Goal: Task Accomplishment & Management: Manage account settings

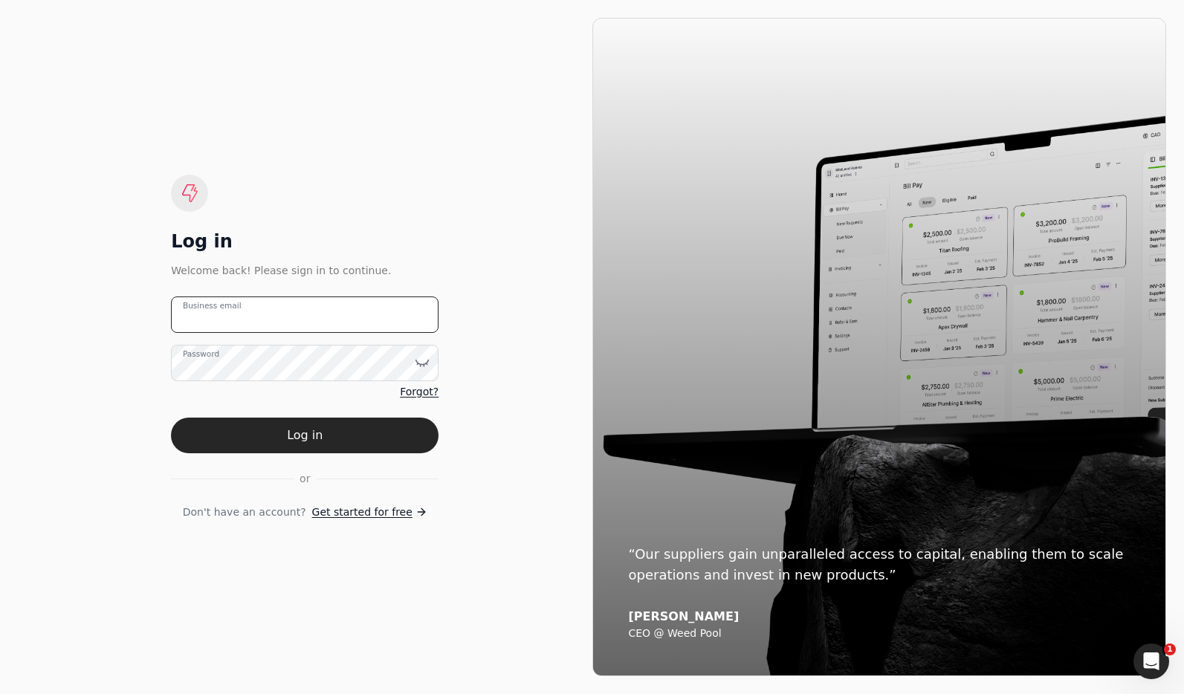
click at [358, 320] on email "Business email" at bounding box center [305, 315] width 268 height 36
type email "[EMAIL_ADDRESS][DOMAIN_NAME]"
drag, startPoint x: 372, startPoint y: 433, endPoint x: 531, endPoint y: 326, distance: 192.3
click at [372, 433] on button "Log in" at bounding box center [305, 436] width 268 height 36
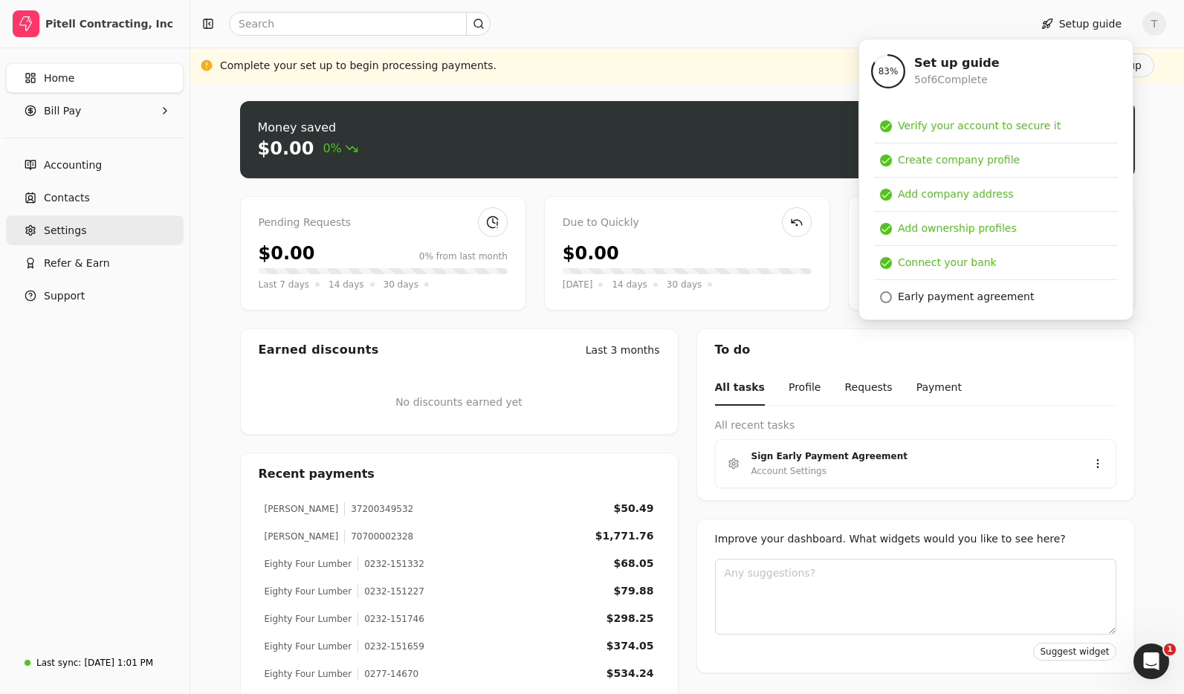
drag, startPoint x: 77, startPoint y: 234, endPoint x: 104, endPoint y: 235, distance: 27.5
click at [77, 234] on span "Settings" at bounding box center [65, 231] width 42 height 16
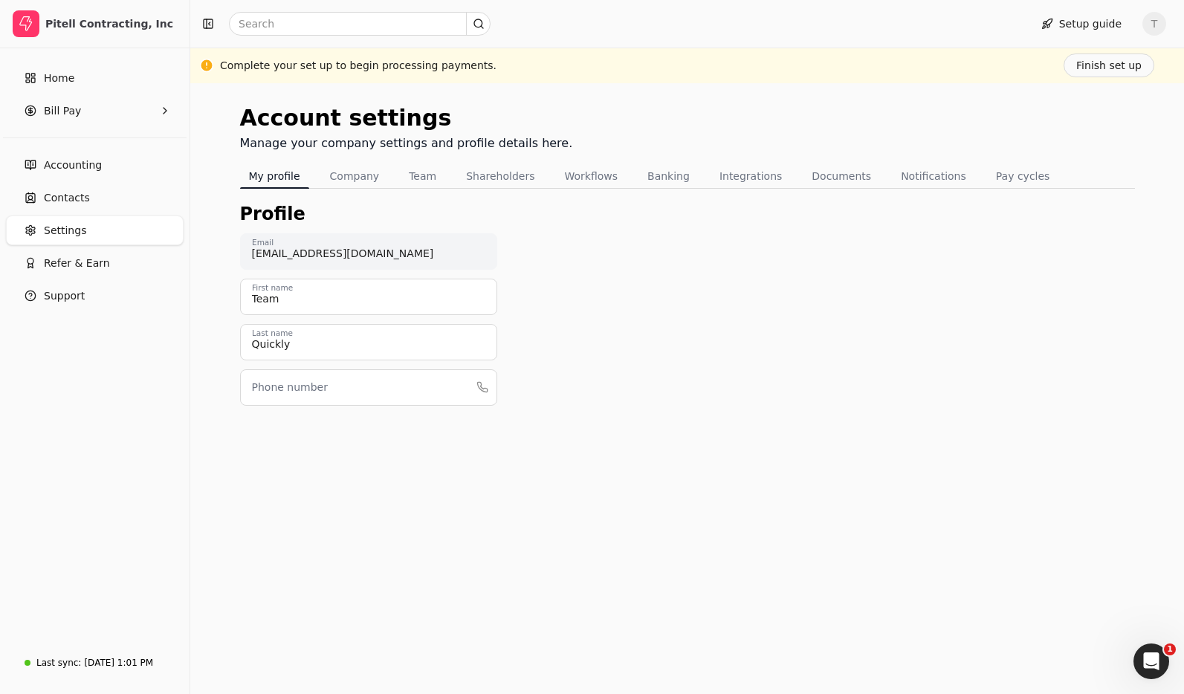
drag, startPoint x: 1012, startPoint y: 177, endPoint x: 940, endPoint y: 193, distance: 73.9
click at [1012, 177] on button "Pay cycles" at bounding box center [1023, 176] width 72 height 24
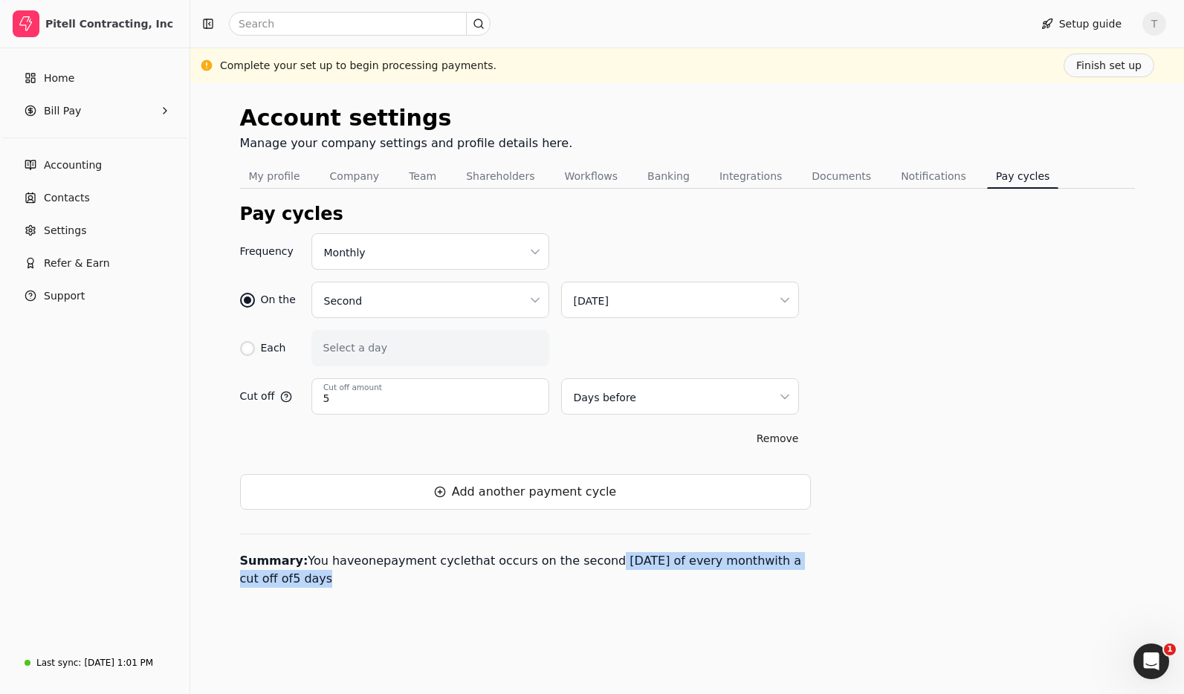
drag, startPoint x: 604, startPoint y: 565, endPoint x: 624, endPoint y: 585, distance: 27.9
click at [624, 585] on p "Summary: You have one payment cycle that occur s on the second [DATE] of every …" at bounding box center [525, 561] width 571 height 54
click at [421, 254] on html "Pitell Contracting, Inc Home Bill Pay Accounting Contacts Settings Refer & Earn…" at bounding box center [592, 347] width 1184 height 694
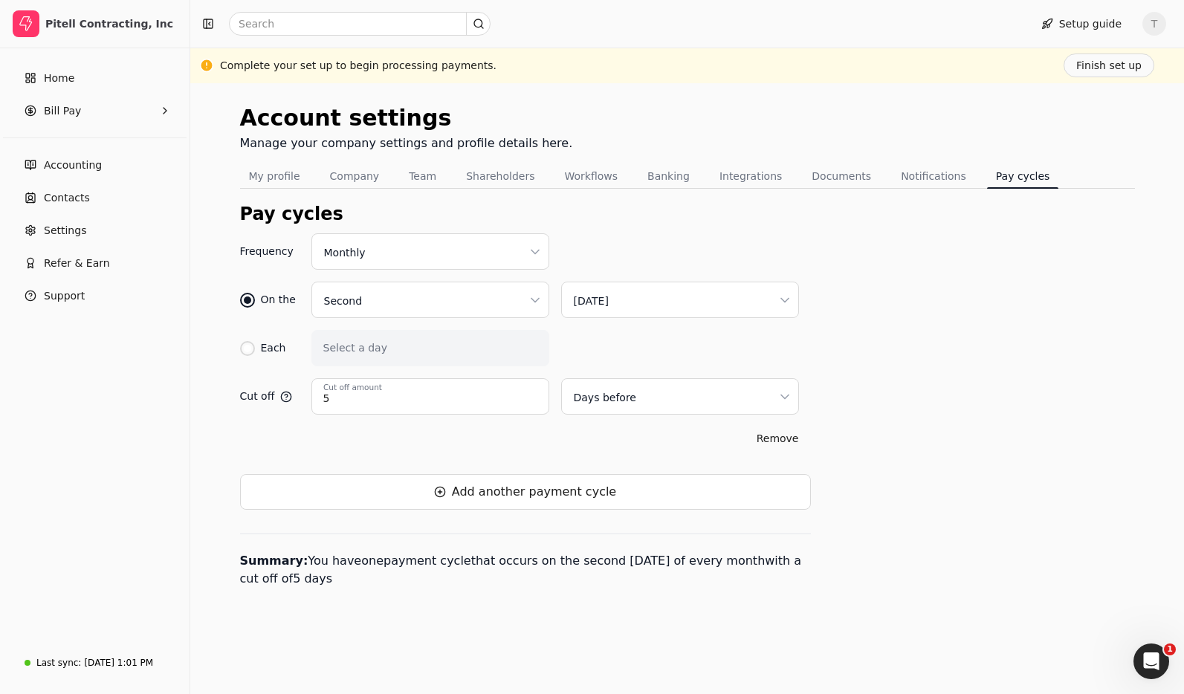
drag, startPoint x: 560, startPoint y: 489, endPoint x: 571, endPoint y: 482, distance: 13.0
click at [560, 489] on button "Add another payment cycle" at bounding box center [525, 492] width 571 height 36
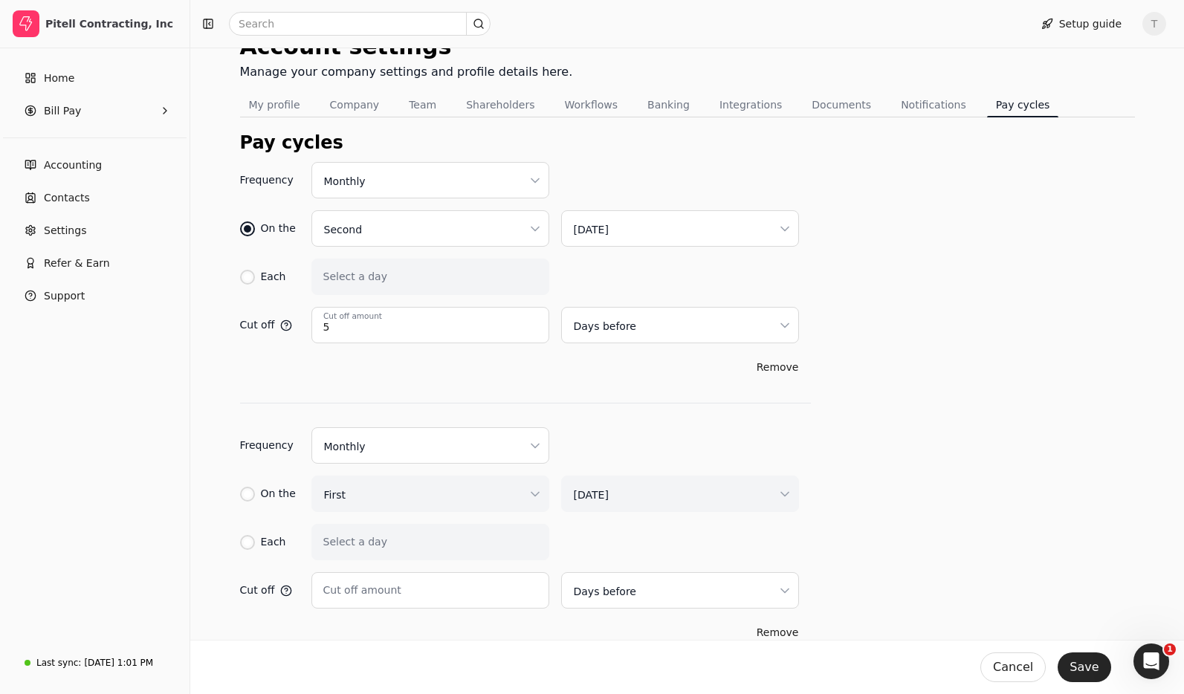
scroll to position [72, 0]
click at [411, 456] on html "Pitell Contracting, Inc Home Bill Pay Accounting Contacts Settings Refer & Earn…" at bounding box center [592, 345] width 1184 height 835
drag, startPoint x: 812, startPoint y: 447, endPoint x: 557, endPoint y: 471, distance: 256.1
click at [812, 447] on html "Pitell Contracting, Inc Home Bill Pay Accounting Contacts Settings Refer & Earn…" at bounding box center [592, 345] width 1184 height 835
drag, startPoint x: 257, startPoint y: 494, endPoint x: 435, endPoint y: 500, distance: 177.7
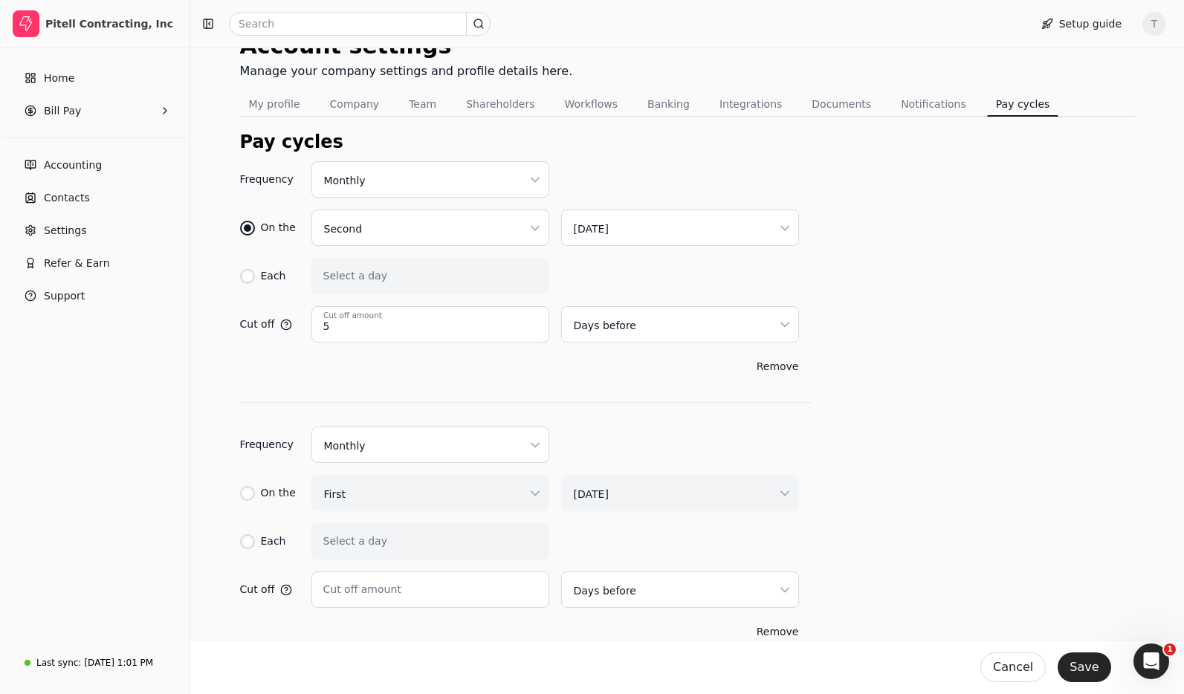
click at [257, 494] on div "On the" at bounding box center [268, 493] width 56 height 36
click at [473, 493] on html "Pitell Contracting, Inc Home Bill Pay Accounting Contacts Settings Refer & Earn…" at bounding box center [592, 345] width 1184 height 835
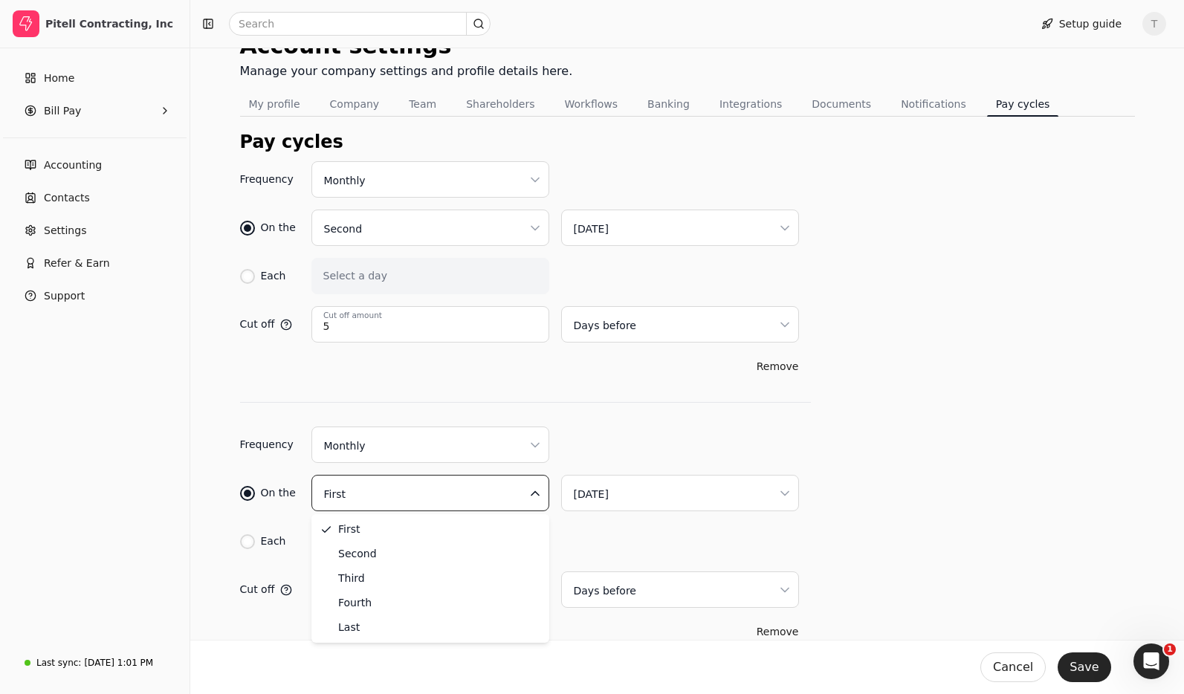
drag, startPoint x: 497, startPoint y: 624, endPoint x: 592, endPoint y: 554, distance: 118.6
click at [641, 485] on html "Pitell Contracting, Inc Home Bill Pay Accounting Contacts Settings Refer & Earn…" at bounding box center [592, 345] width 1184 height 835
click at [907, 516] on div "Frequency Monthly On the Second [DATE] Each Select a day Cut off 5 Cut off amou…" at bounding box center [687, 441] width 895 height 560
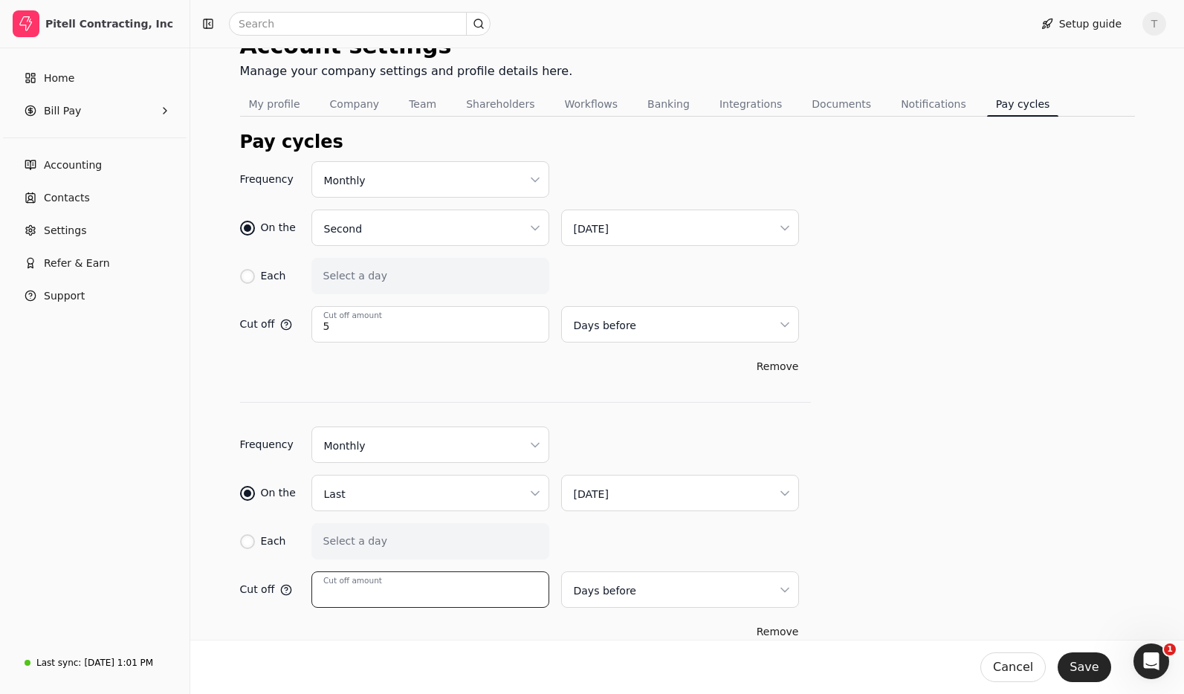
click at [418, 592] on input "Cut off amount" at bounding box center [430, 590] width 238 height 36
type input "5"
click at [809, 528] on div "Each Select a day" at bounding box center [525, 541] width 571 height 36
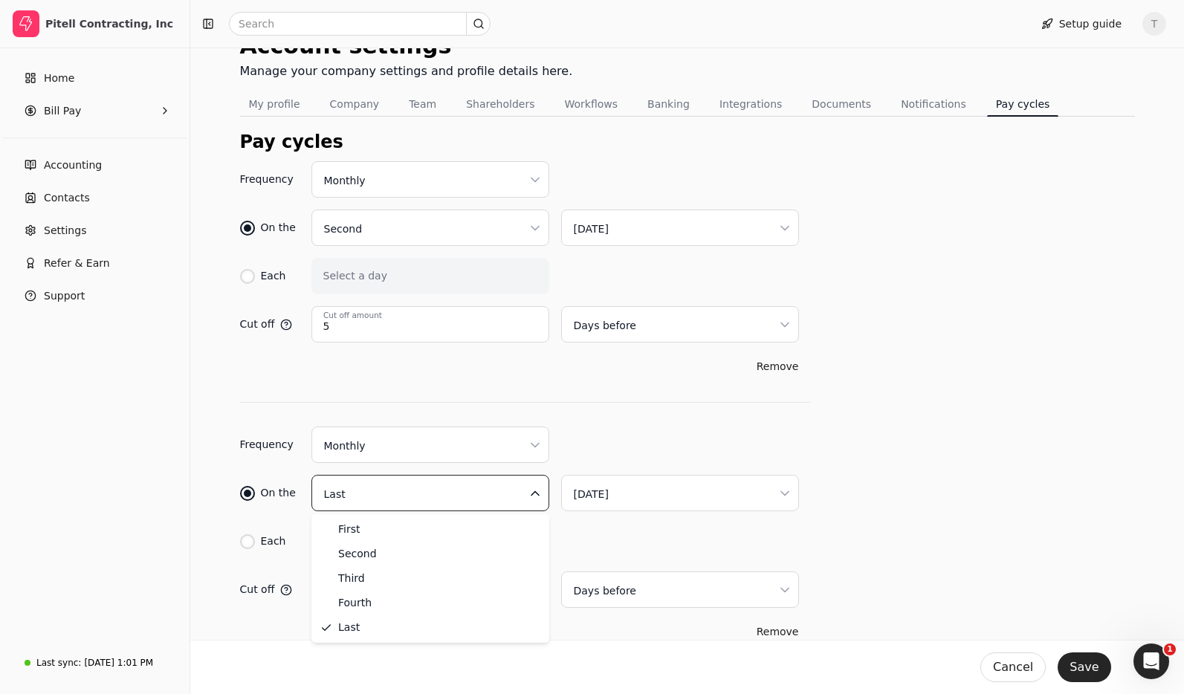
click at [422, 494] on html "Pitell Contracting, Inc Home Bill Pay Accounting Contacts Settings Refer & Earn…" at bounding box center [592, 345] width 1184 height 835
drag, startPoint x: 448, startPoint y: 600, endPoint x: 482, endPoint y: 591, distance: 34.6
click at [792, 425] on div "Frequency Monthly On the Second [DATE] Each Select a day Cut off 5 Cut off amou…" at bounding box center [525, 441] width 571 height 560
click at [1084, 668] on button "Save" at bounding box center [1084, 668] width 53 height 30
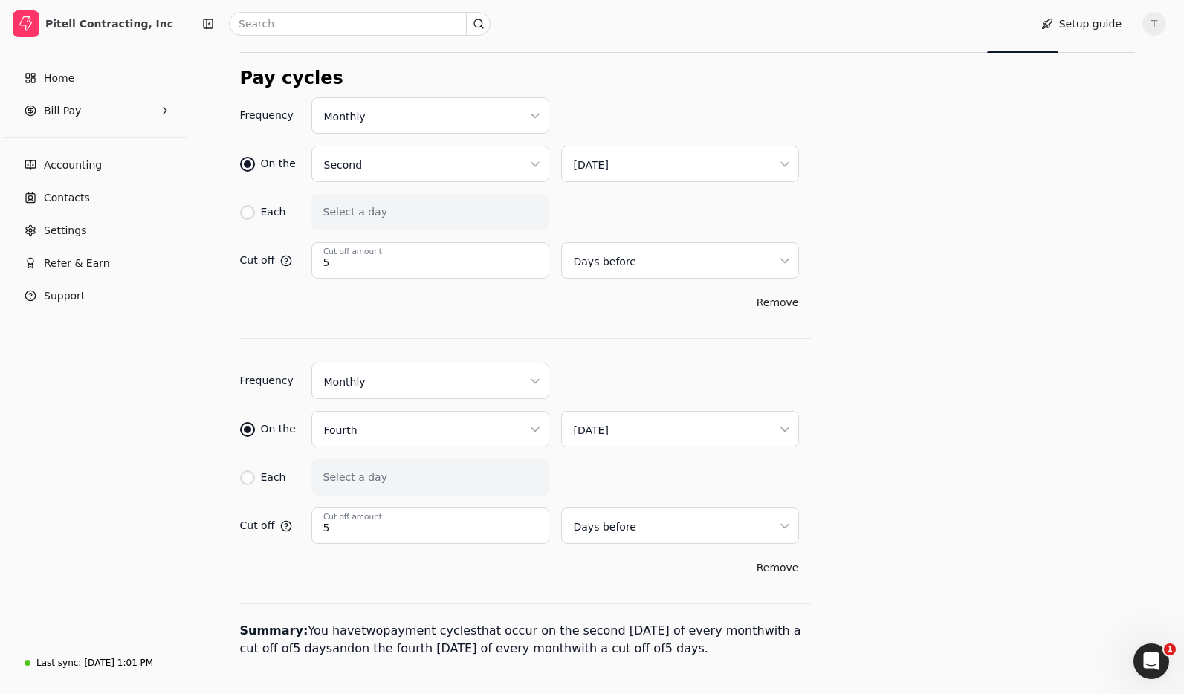
scroll to position [141, 0]
